Goal: Obtain resource: Download file/media

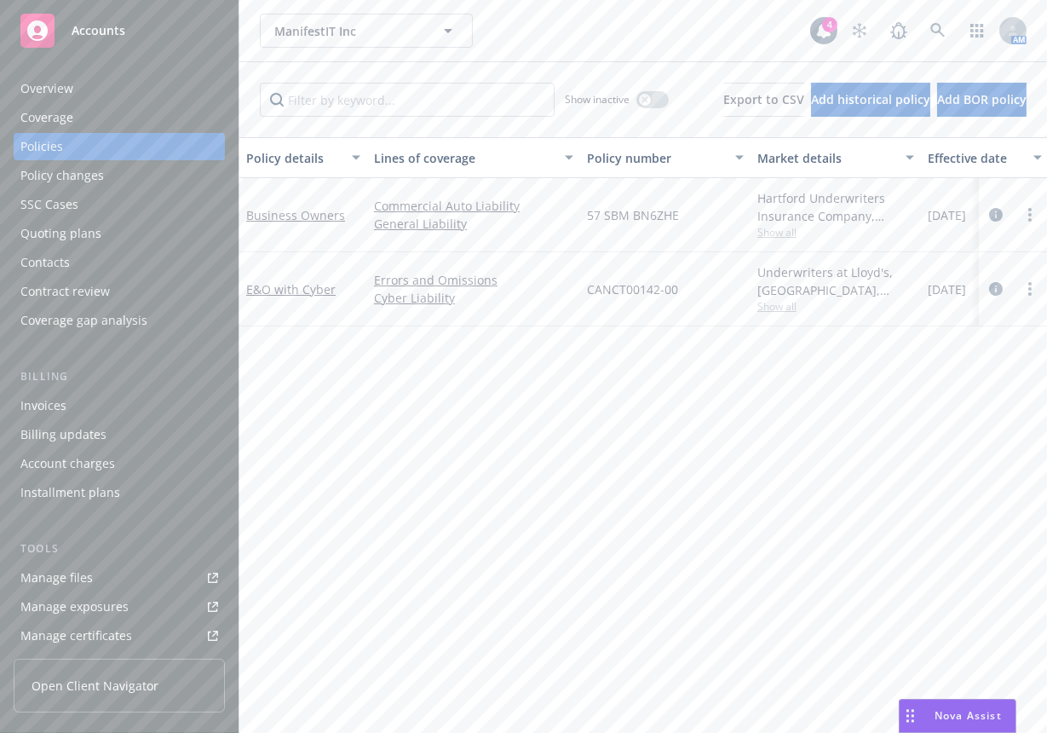
click at [91, 572] on link "Manage files" at bounding box center [119, 577] width 211 height 27
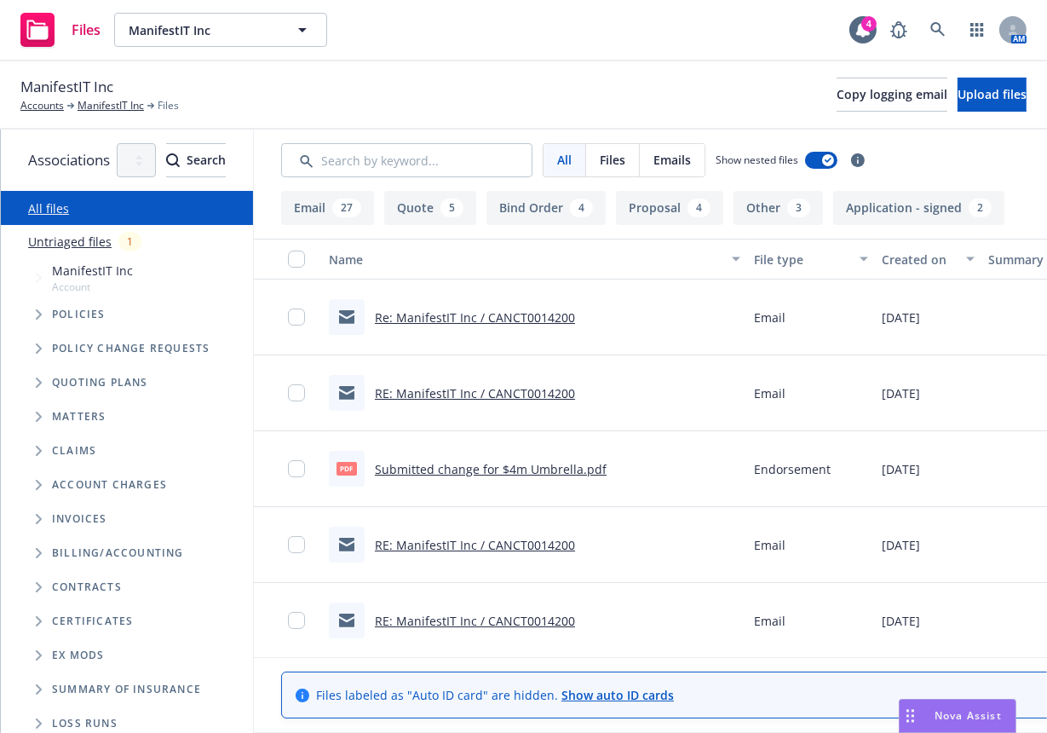
click at [428, 88] on div "ManifestIT Inc Accounts ManifestIT Inc Files Copy logging email Upload files" at bounding box center [523, 94] width 1006 height 37
click at [43, 314] on span "Tree Example" at bounding box center [38, 314] width 27 height 27
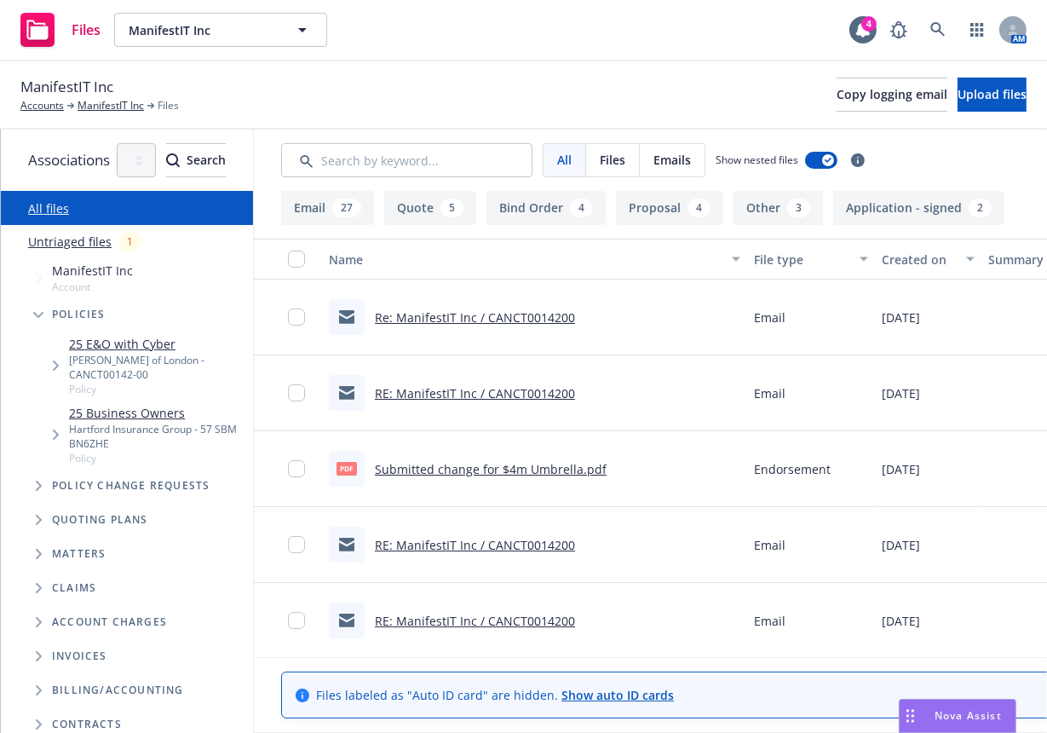
click at [152, 405] on link "25 Business Owners" at bounding box center [157, 413] width 177 height 18
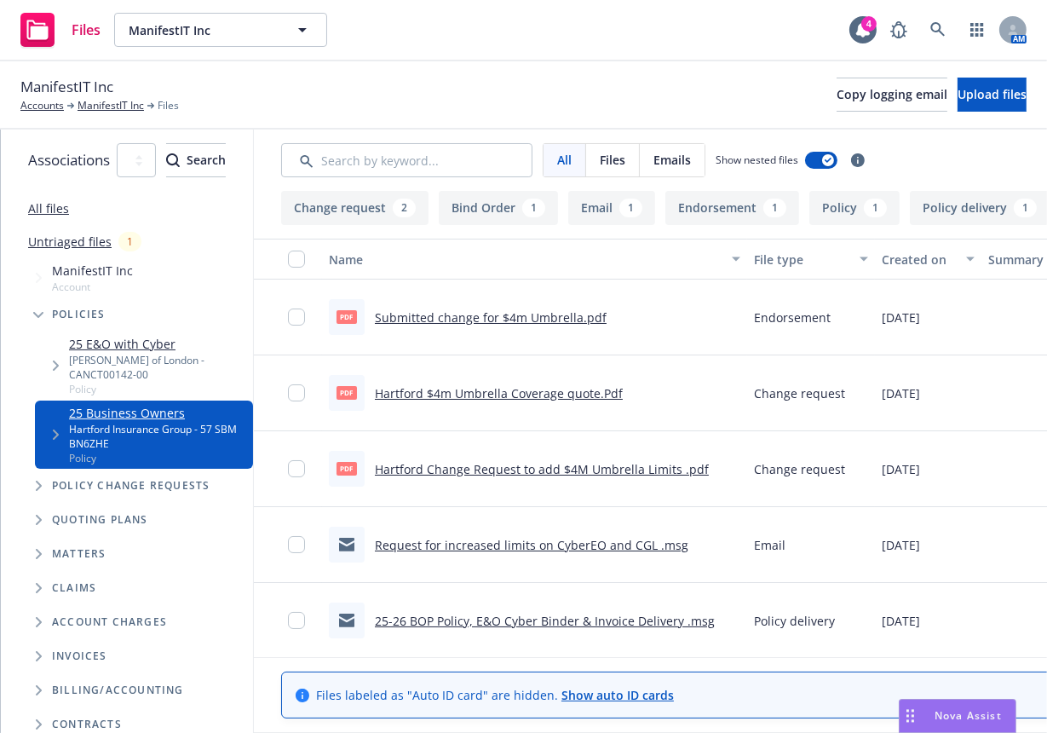
click at [621, 396] on link "Hartford $4m Umbrella Coverage quote.Pdf" at bounding box center [499, 393] width 248 height 16
